Goal: Use online tool/utility: Use online tool/utility

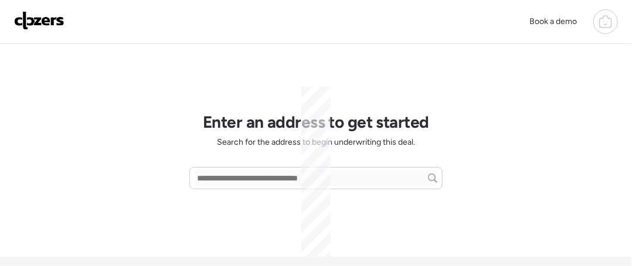
scroll to position [341, 0]
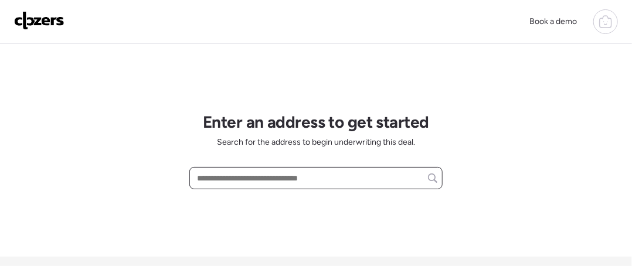
click at [233, 179] on input "text" at bounding box center [316, 178] width 243 height 16
paste input "**********"
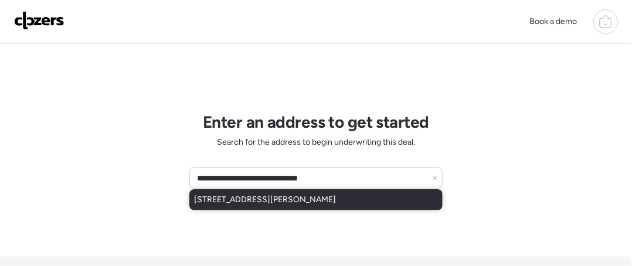
click at [233, 196] on span "[STREET_ADDRESS][PERSON_NAME]" at bounding box center [265, 200] width 142 height 12
type input "**********"
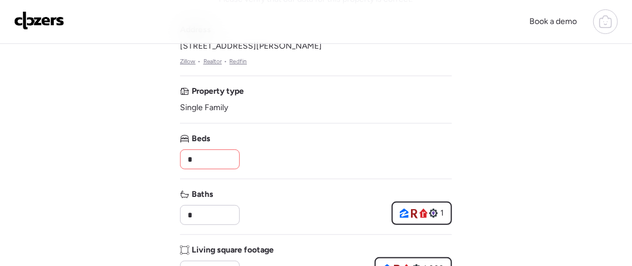
scroll to position [88, 0]
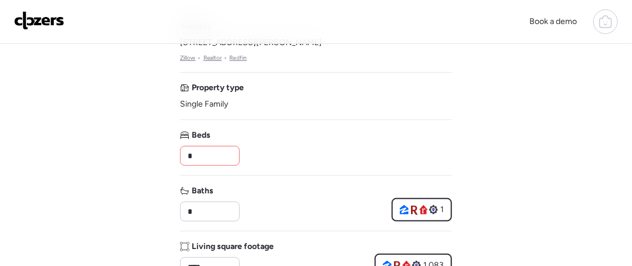
click at [213, 154] on input "*" at bounding box center [209, 156] width 49 height 16
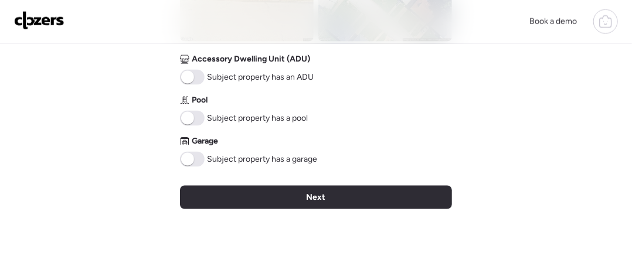
scroll to position [582, 0]
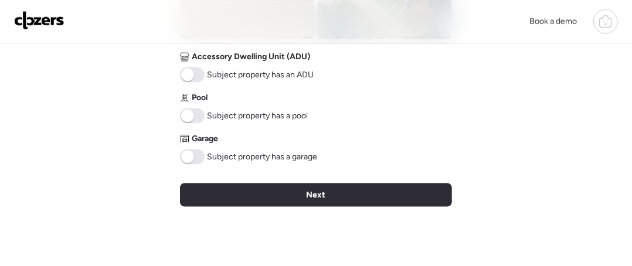
type input "*"
click at [192, 145] on div "Garage Subject property has a garage" at bounding box center [248, 149] width 137 height 32
click at [189, 154] on span at bounding box center [187, 157] width 13 height 13
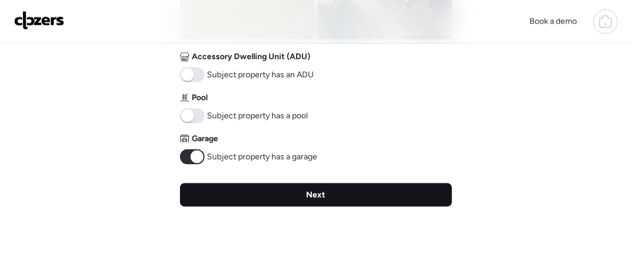
click at [308, 188] on div "Next" at bounding box center [316, 194] width 272 height 23
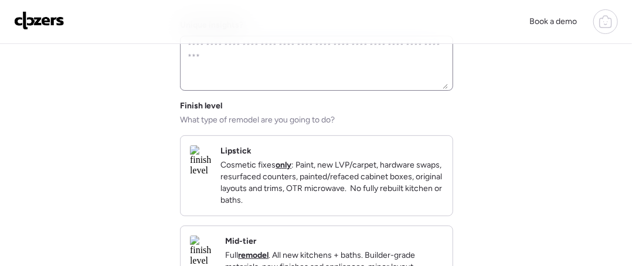
scroll to position [94, 0]
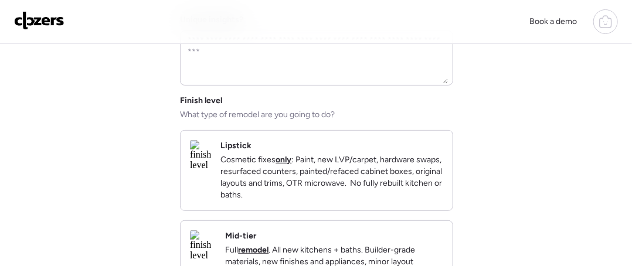
click at [314, 178] on p "Cosmetic fixes only : Paint, new LVP/carpet, hardware swaps, resurfaced counter…" at bounding box center [331, 177] width 223 height 47
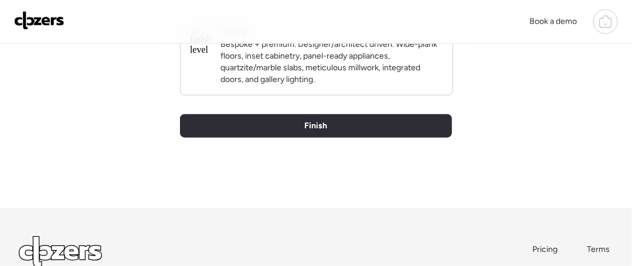
scroll to position [380, 0]
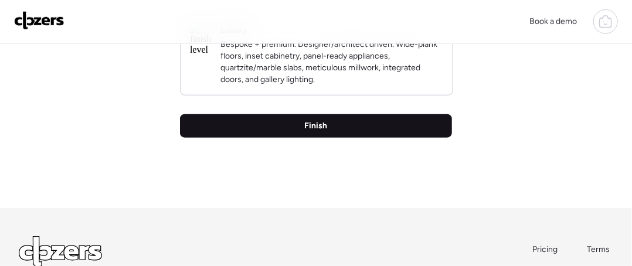
click at [313, 138] on div "Finish" at bounding box center [316, 125] width 272 height 23
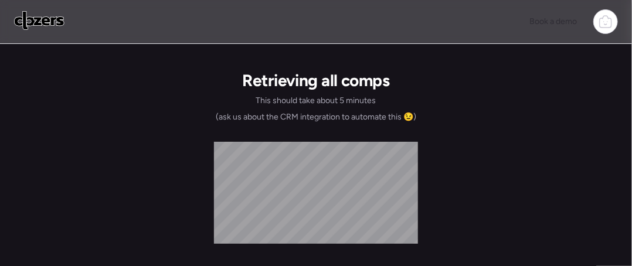
scroll to position [0, 0]
